Goal: Find contact information: Find contact information

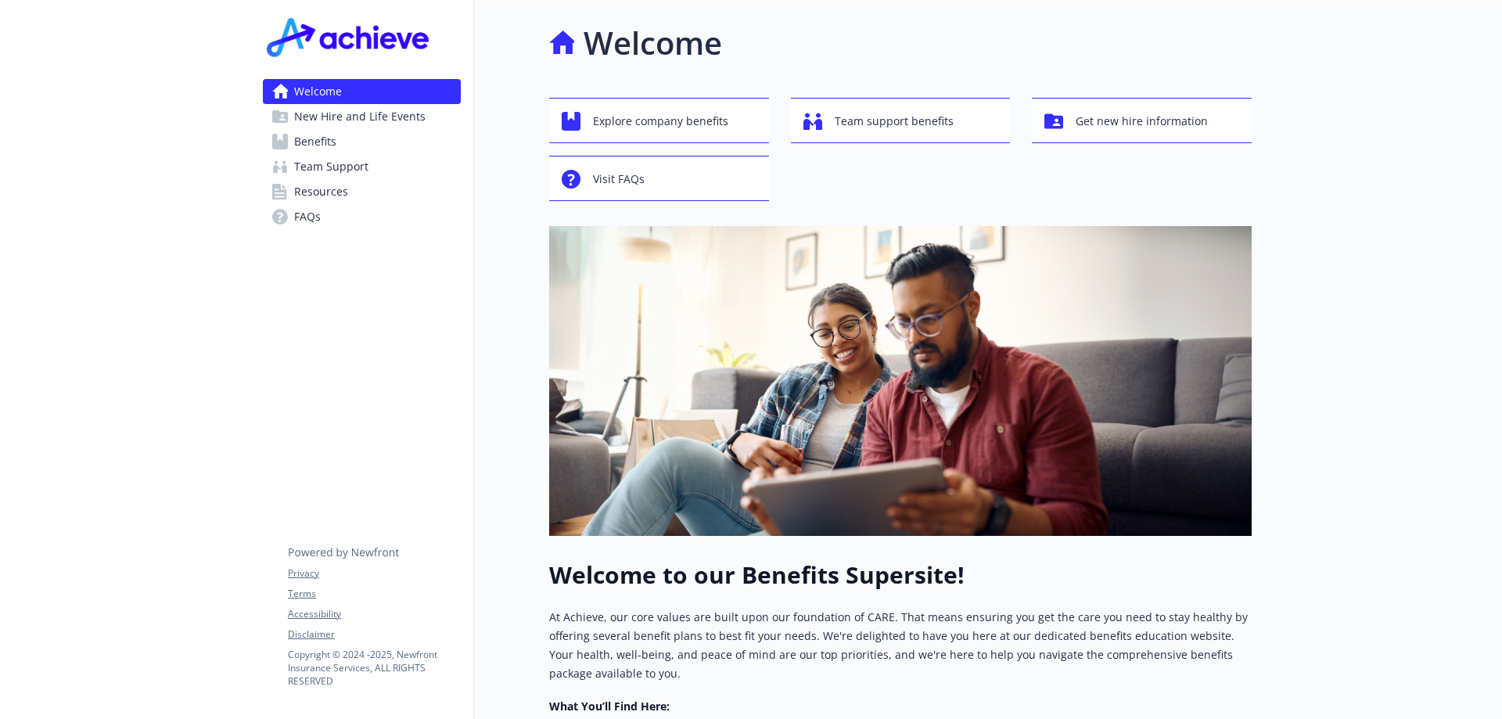
click at [325, 190] on span "Resources" at bounding box center [321, 191] width 54 height 25
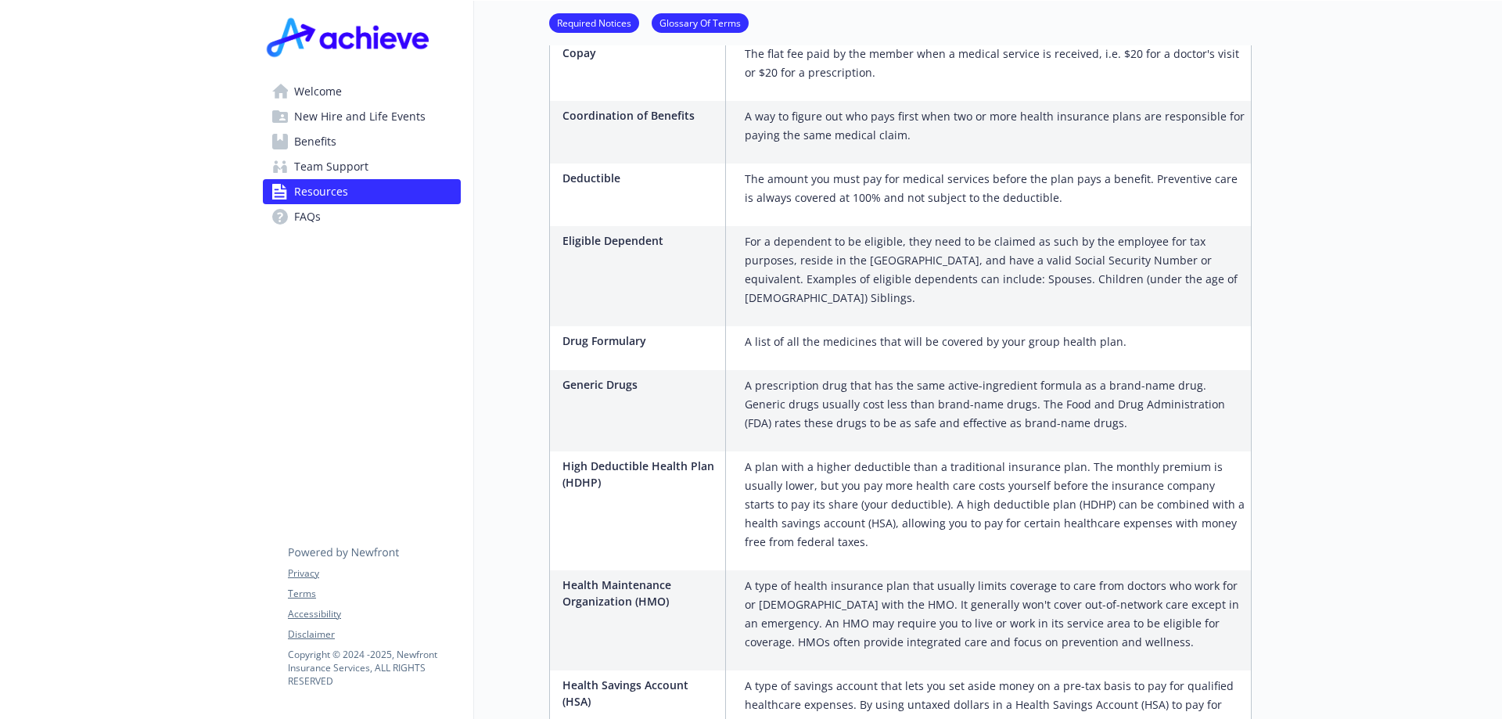
scroll to position [339, 0]
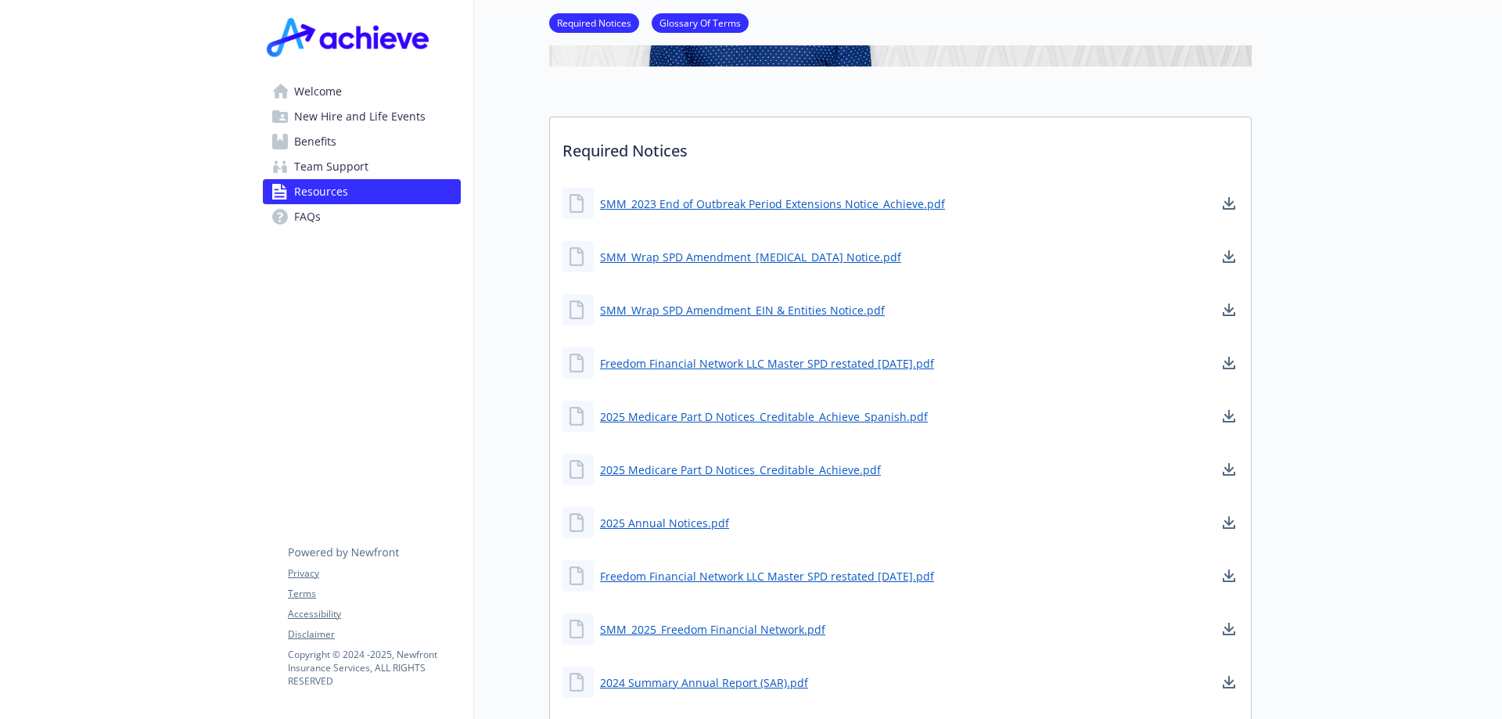
click at [324, 164] on span "Team Support" at bounding box center [331, 166] width 74 height 25
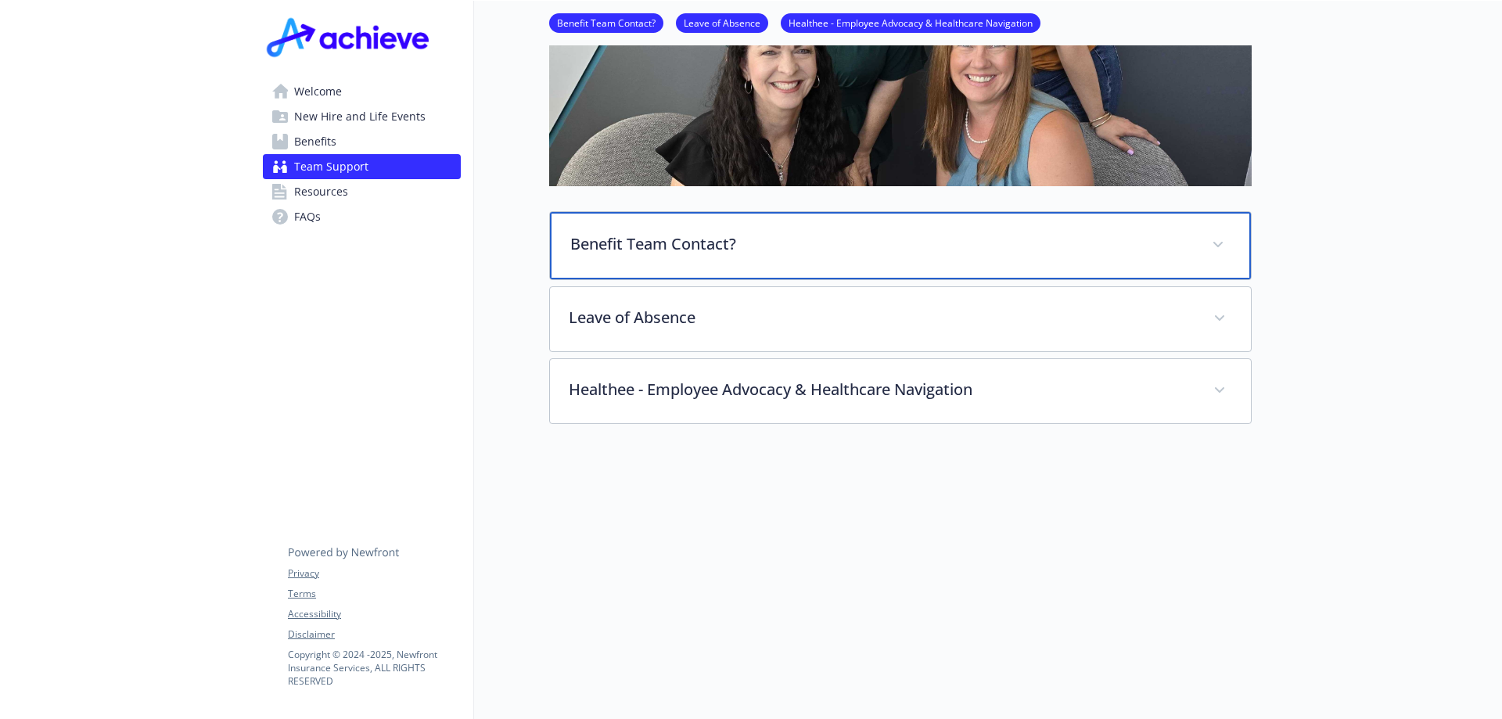
click at [739, 232] on p "Benefit Team Contact?" at bounding box center [881, 243] width 623 height 23
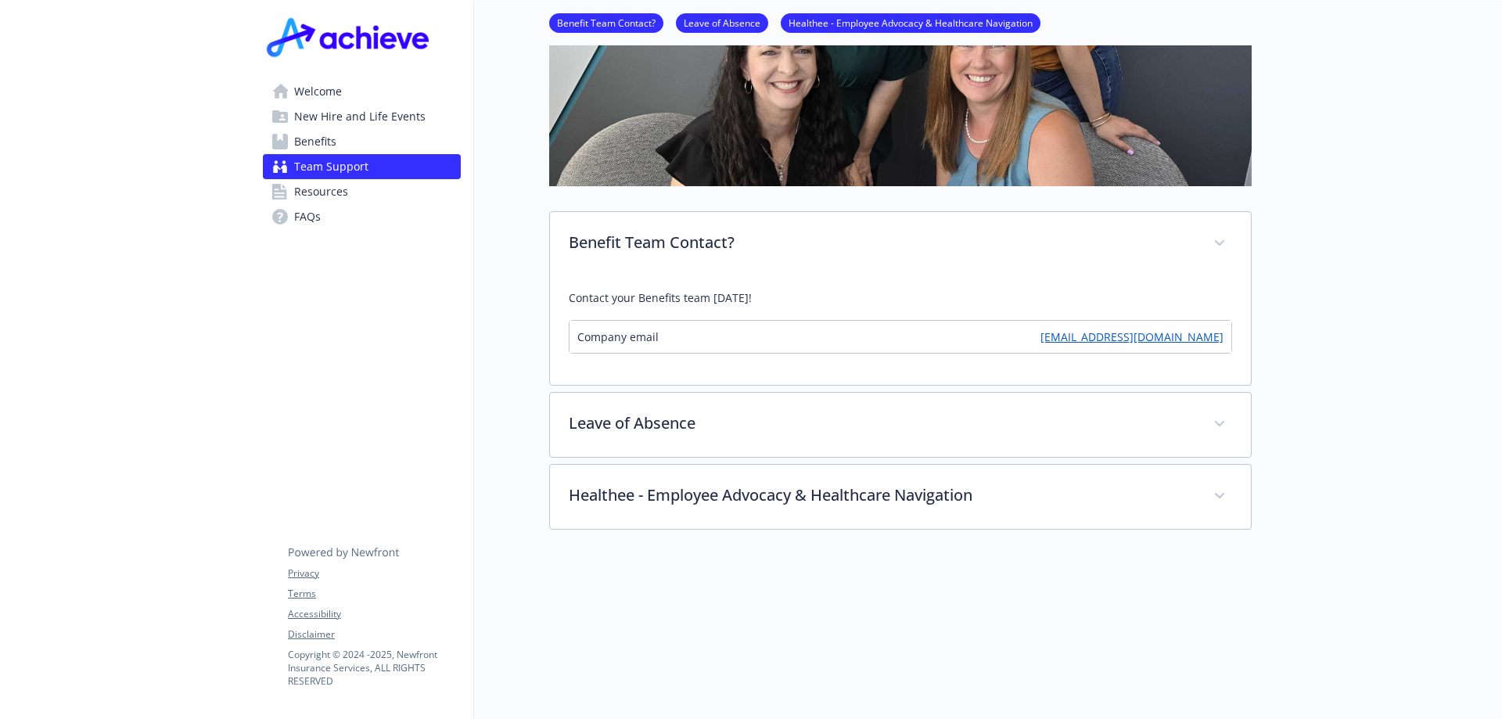
click at [1167, 343] on link "[EMAIL_ADDRESS][DOMAIN_NAME]" at bounding box center [1132, 337] width 183 height 16
click at [174, 428] on div at bounding box center [125, 250] width 250 height 1176
click at [185, 314] on div at bounding box center [125, 250] width 250 height 1176
